Goal: Navigation & Orientation: Go to known website

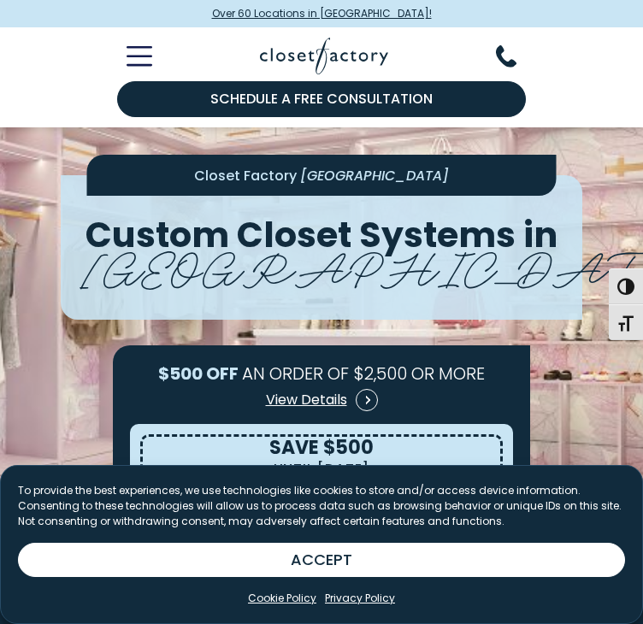
click at [302, 49] on img at bounding box center [324, 56] width 128 height 37
